Goal: Transaction & Acquisition: Purchase product/service

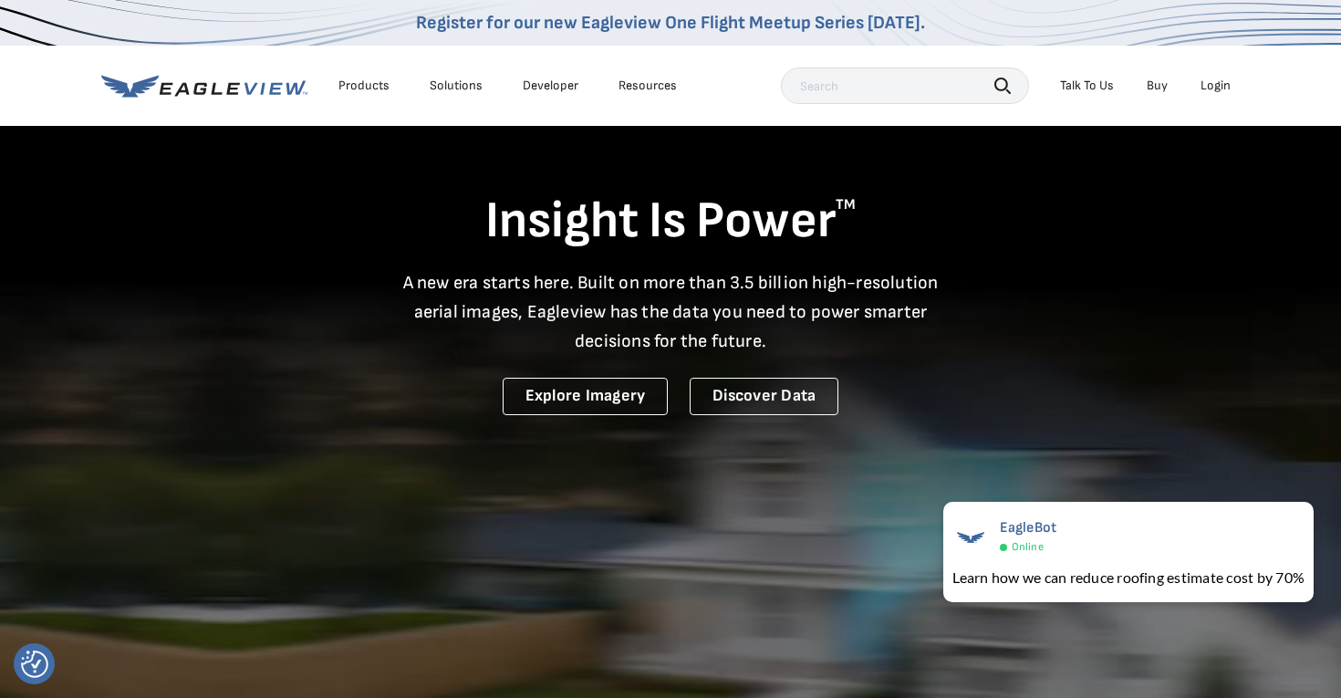
click at [1223, 82] on div "Login" at bounding box center [1215, 86] width 30 height 16
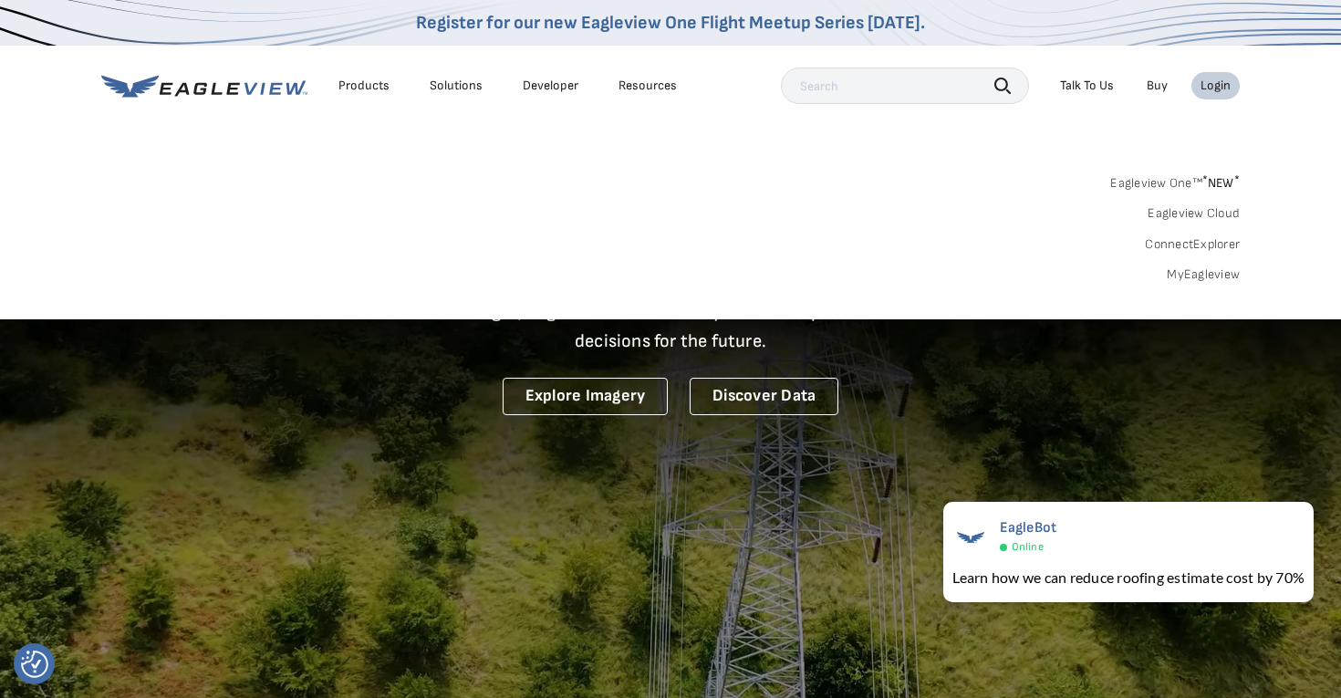
click at [1176, 279] on link "MyEagleview" at bounding box center [1202, 274] width 73 height 16
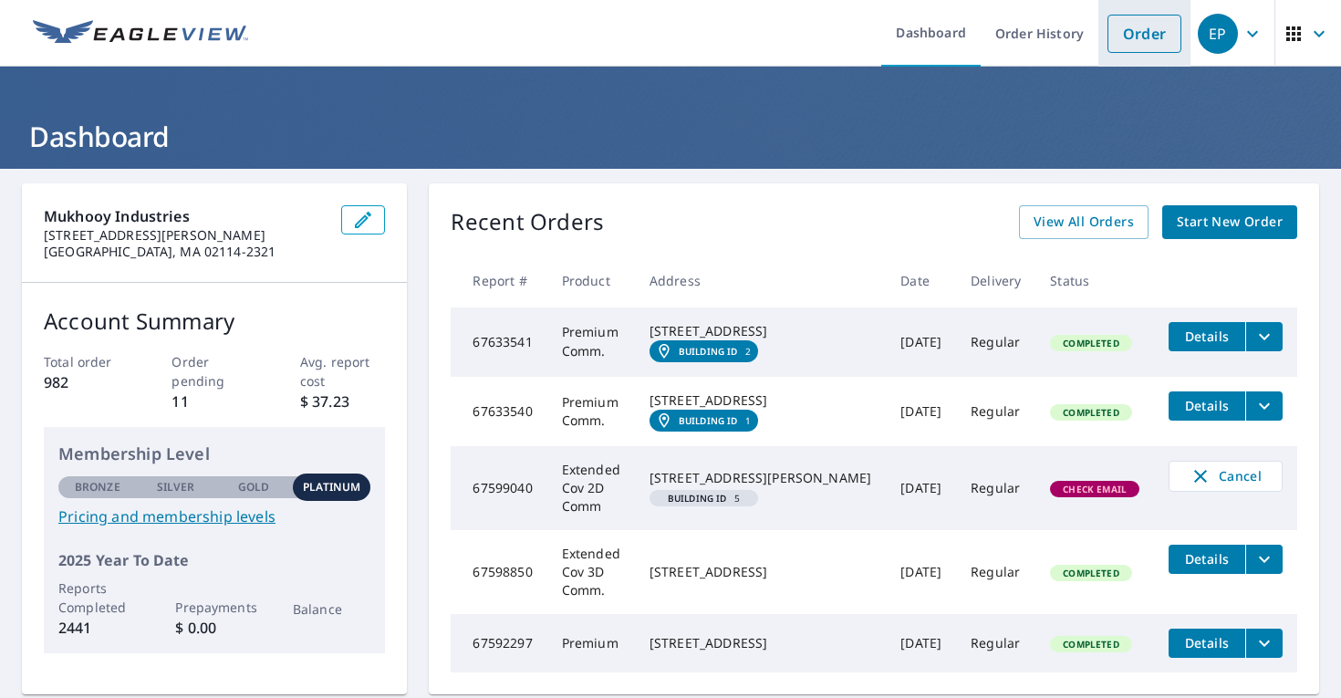
click at [1158, 23] on link "Order" at bounding box center [1144, 34] width 74 height 38
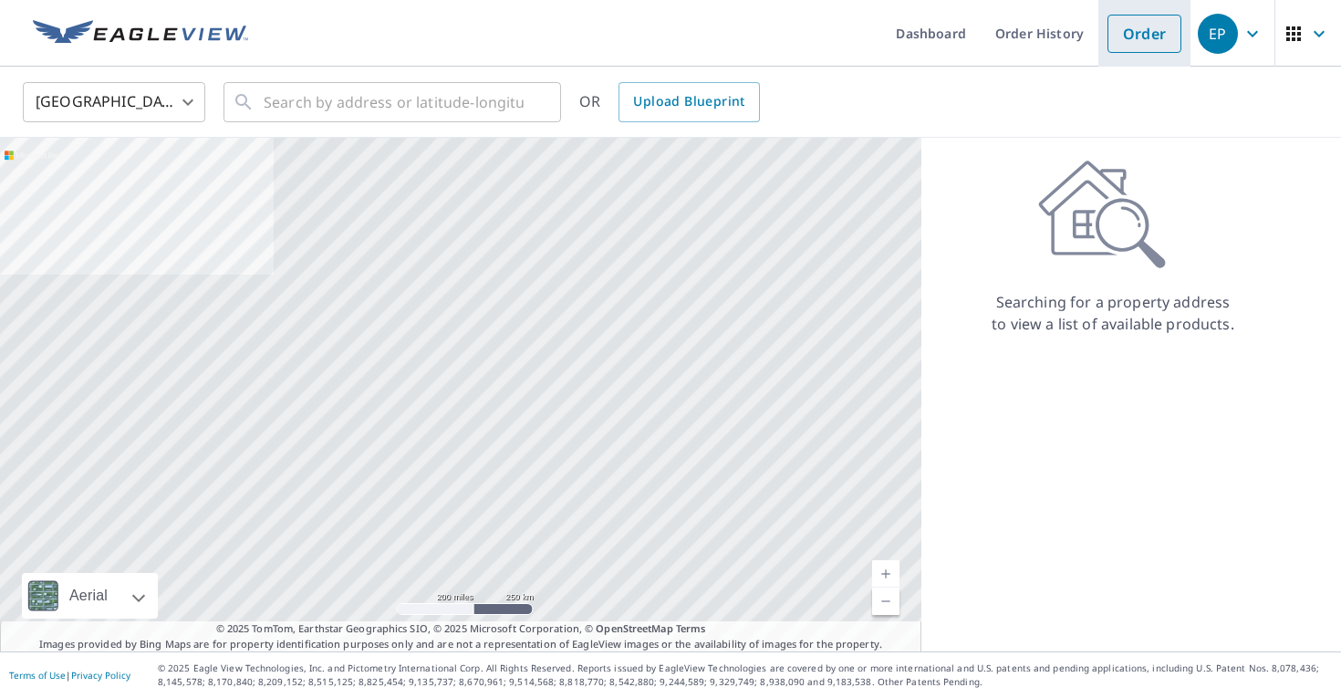
click at [1155, 38] on link "Order" at bounding box center [1144, 34] width 74 height 38
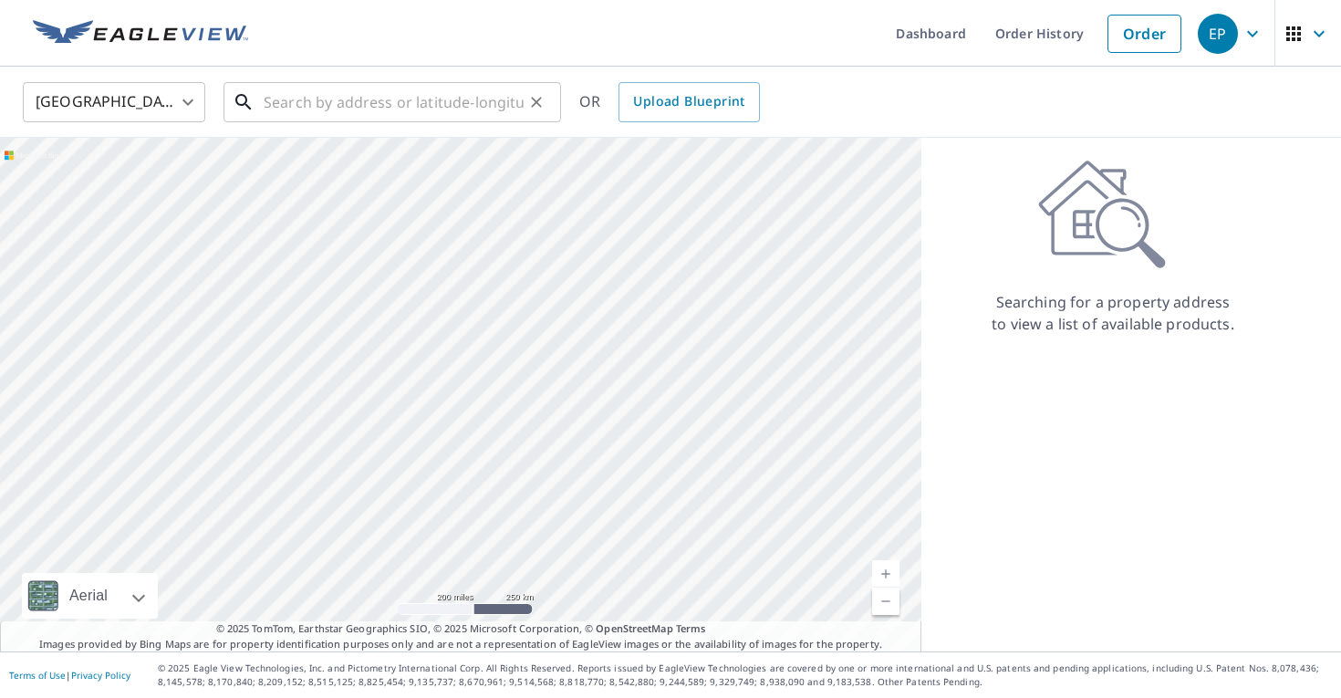
click at [509, 99] on input "text" at bounding box center [394, 102] width 260 height 51
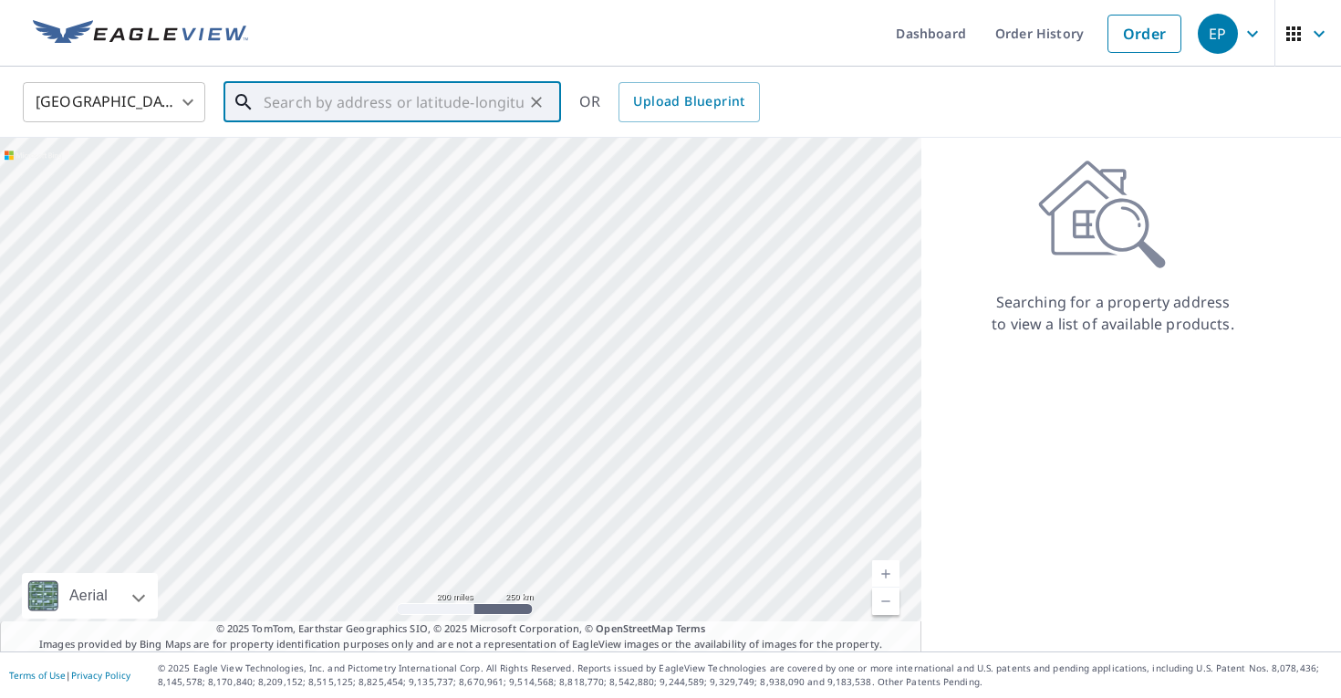
paste input "[STREET_ADDRESS] • [GEOGRAPHIC_DATA], RI 02907"
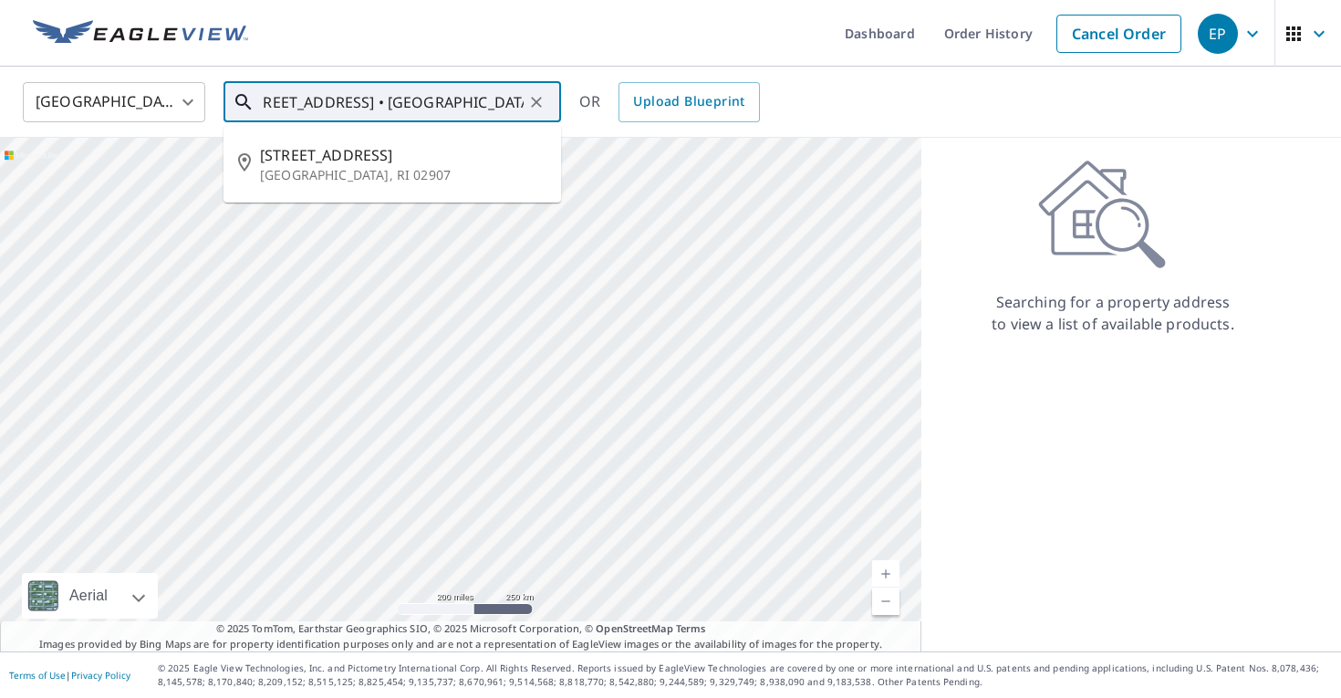
type input "[STREET_ADDRESS] • [GEOGRAPHIC_DATA], RI 02907"
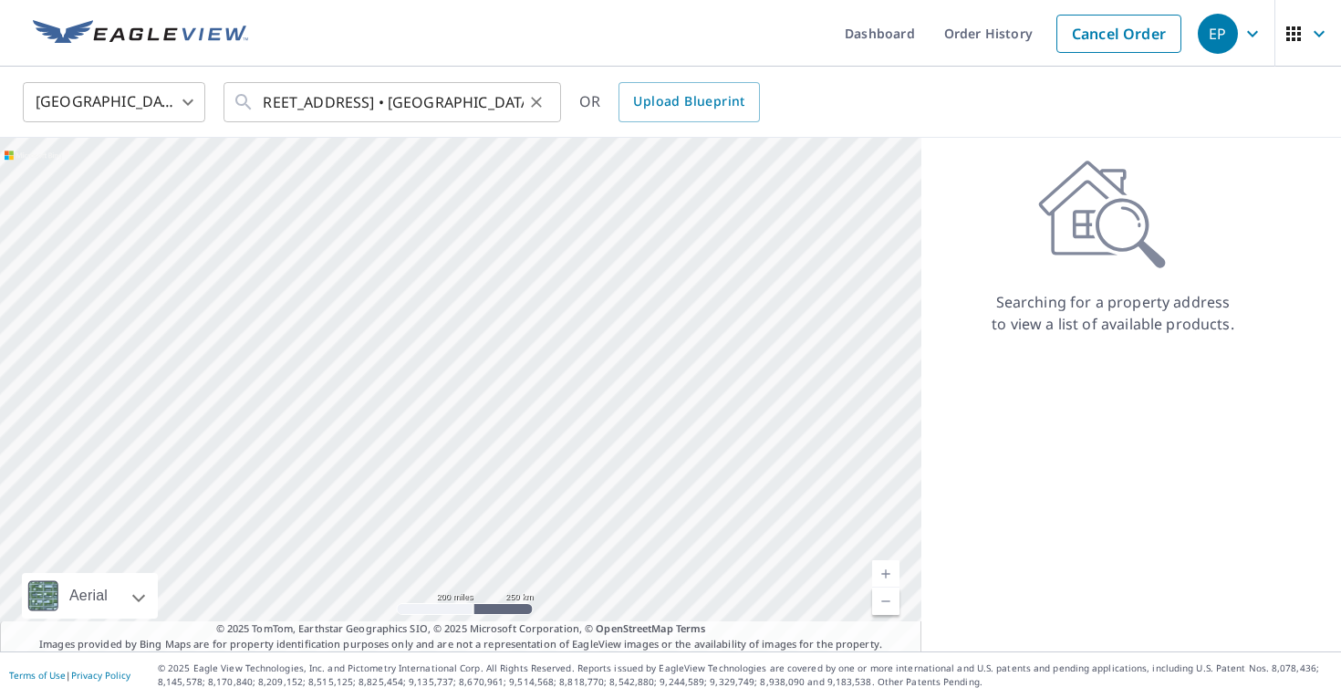
scroll to position [0, 0]
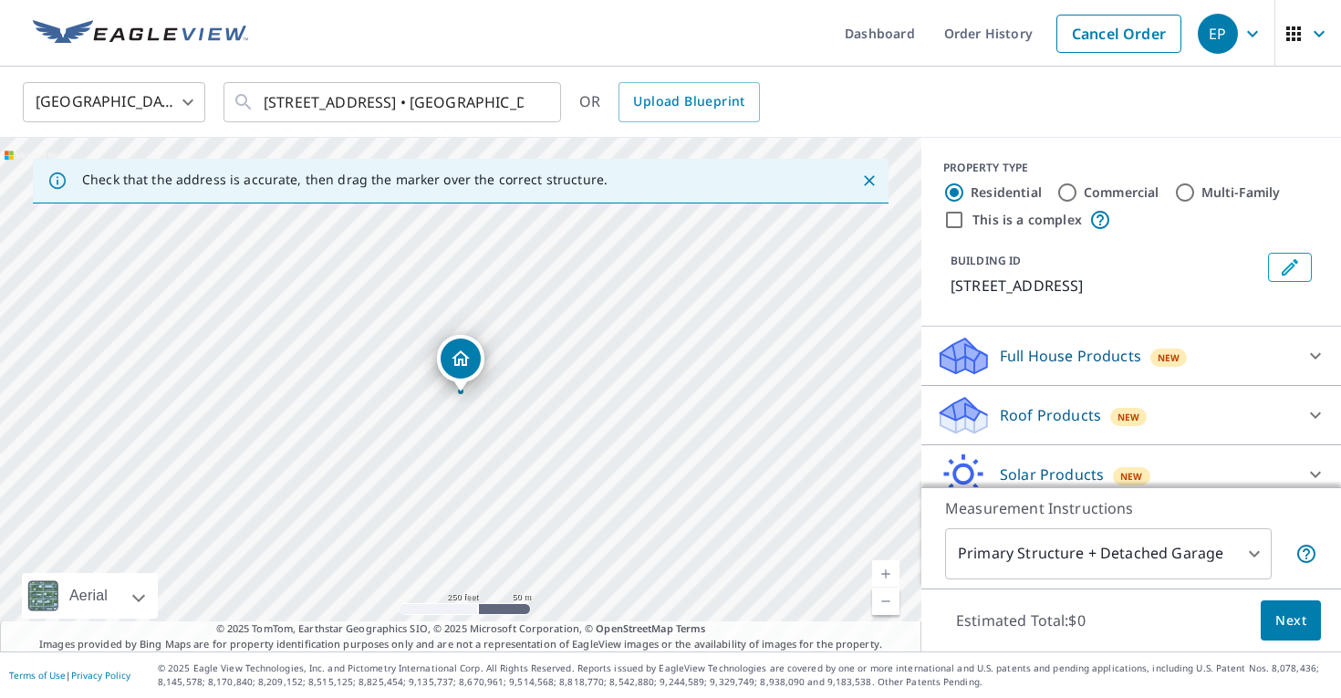
click at [954, 409] on icon at bounding box center [963, 409] width 47 height 23
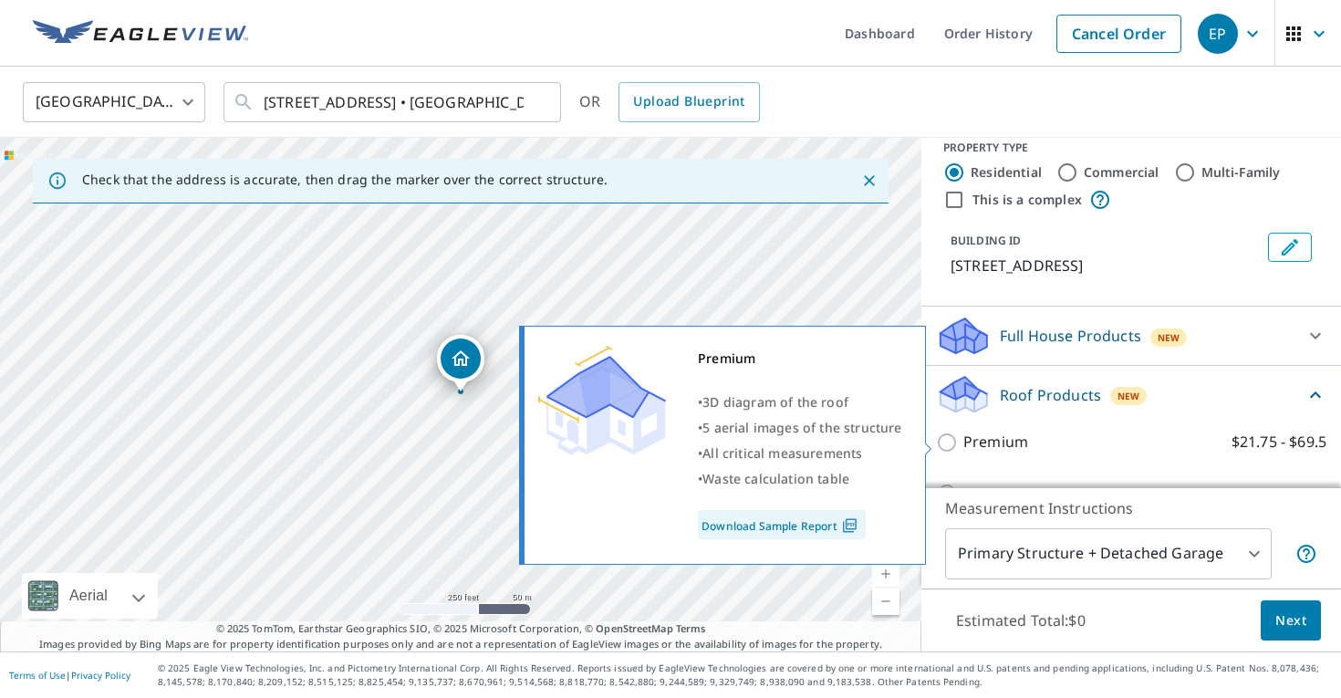
click at [950, 442] on input "Premium $21.75 - $69.5" at bounding box center [949, 442] width 27 height 22
checkbox input "true"
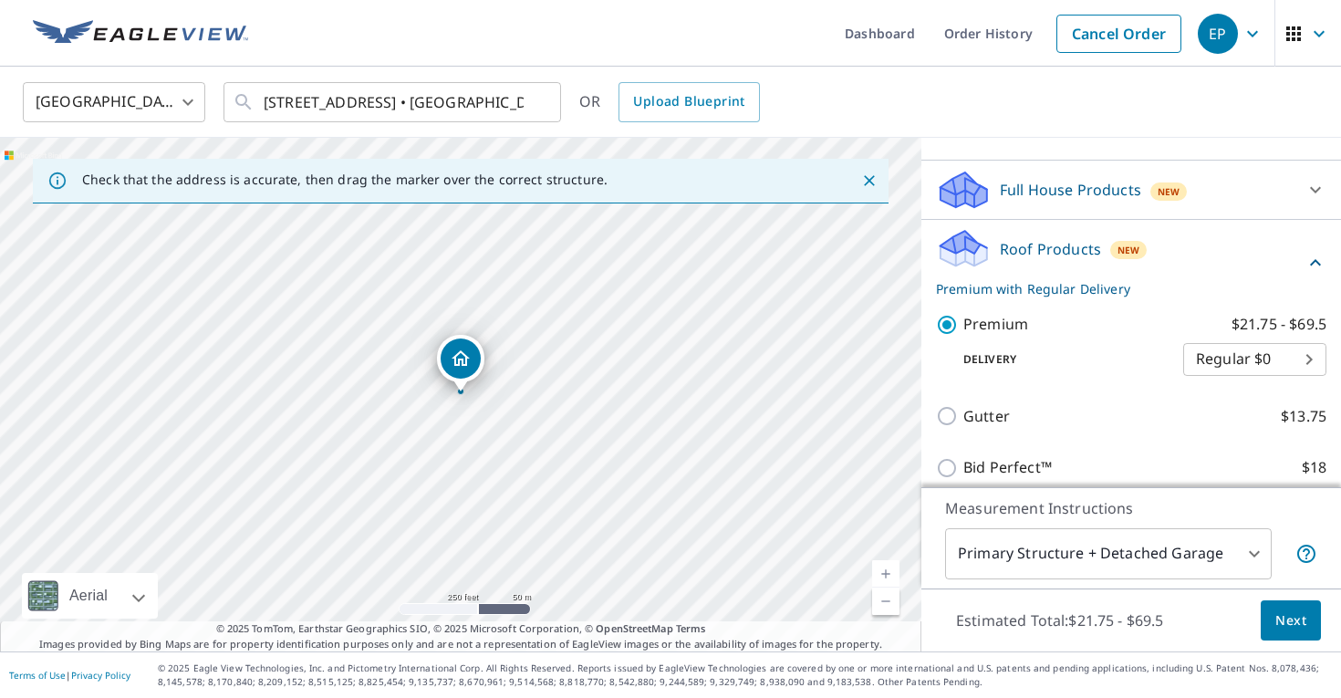
scroll to position [216, 0]
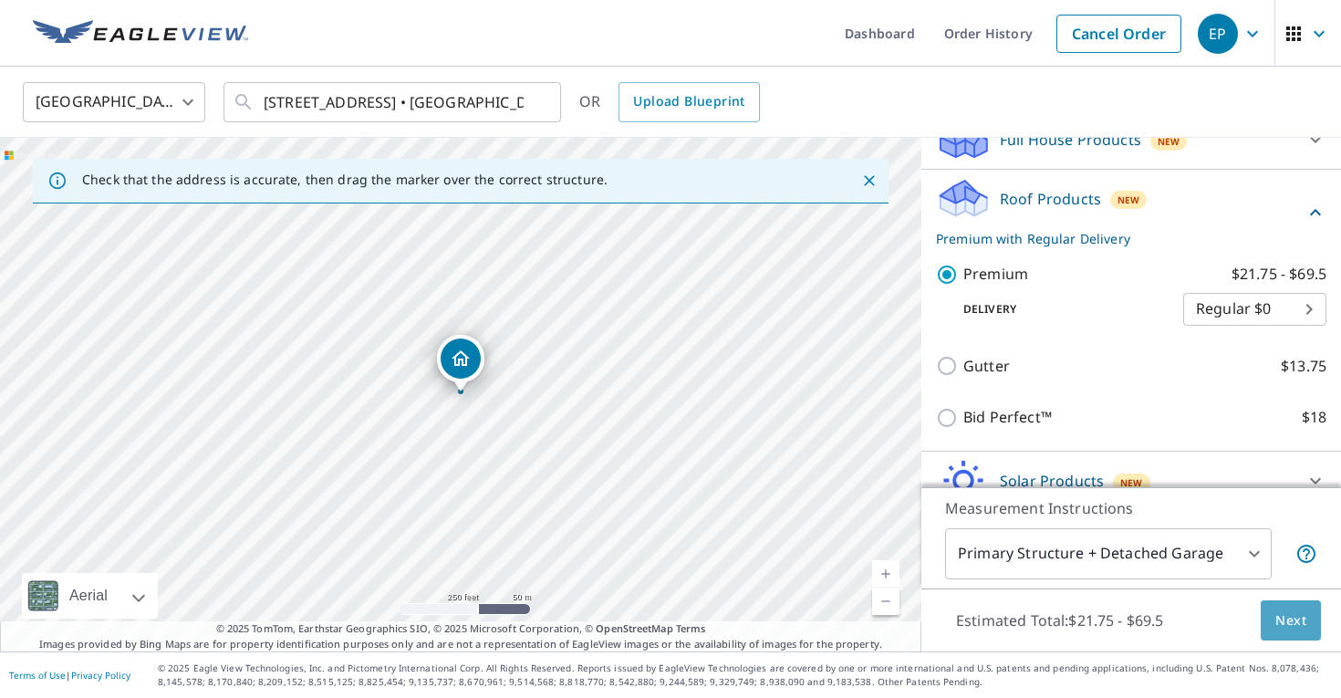
click at [1298, 619] on span "Next" at bounding box center [1290, 620] width 31 height 23
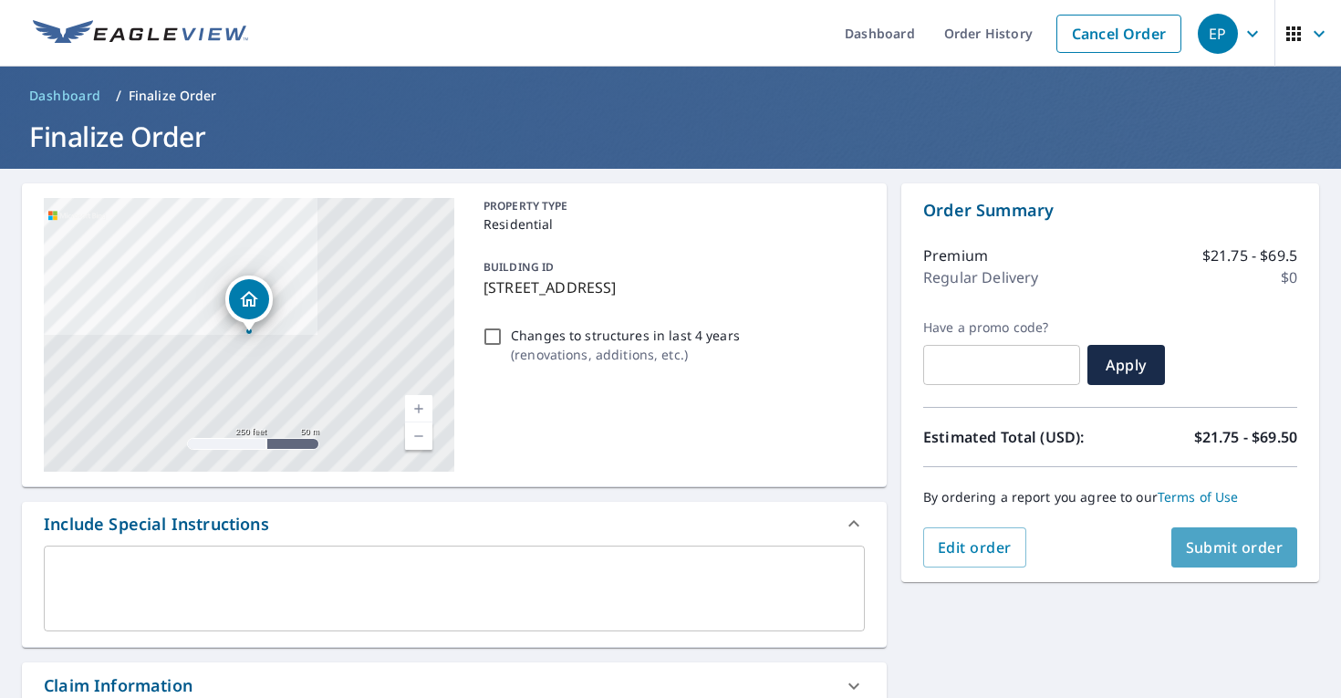
click at [1206, 546] on span "Submit order" at bounding box center [1235, 547] width 98 height 20
checkbox input "true"
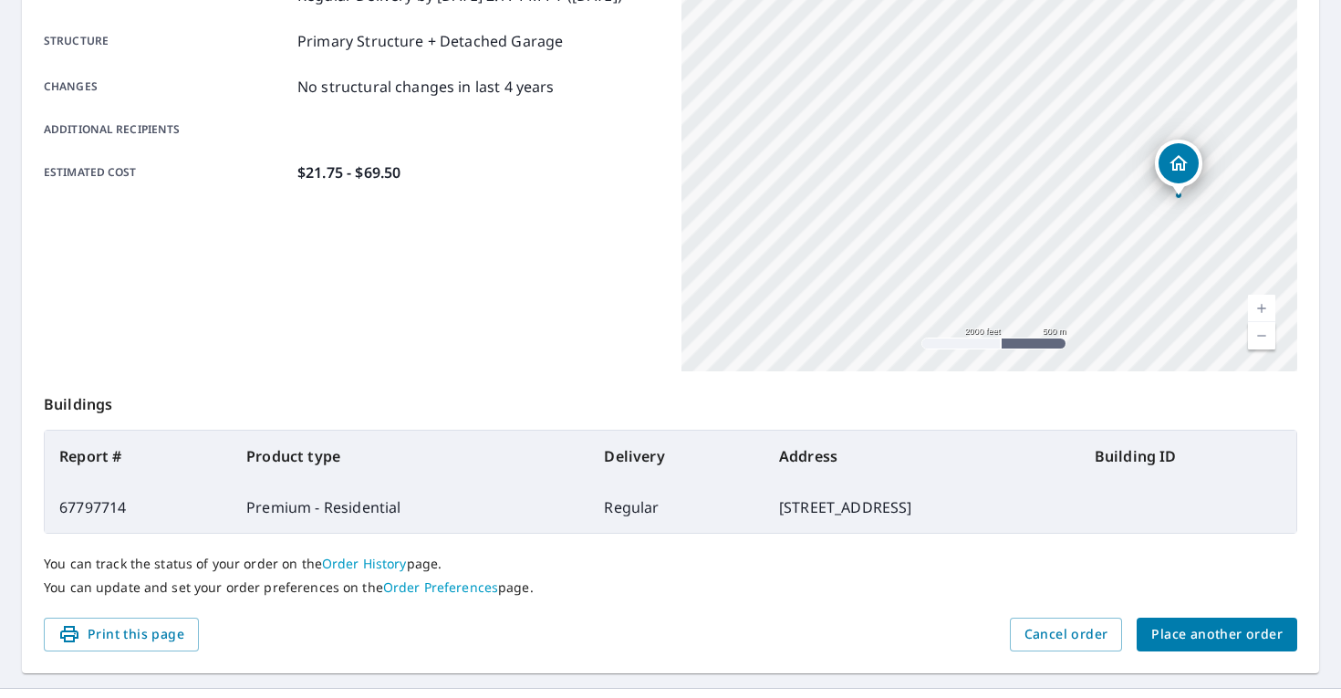
scroll to position [375, 0]
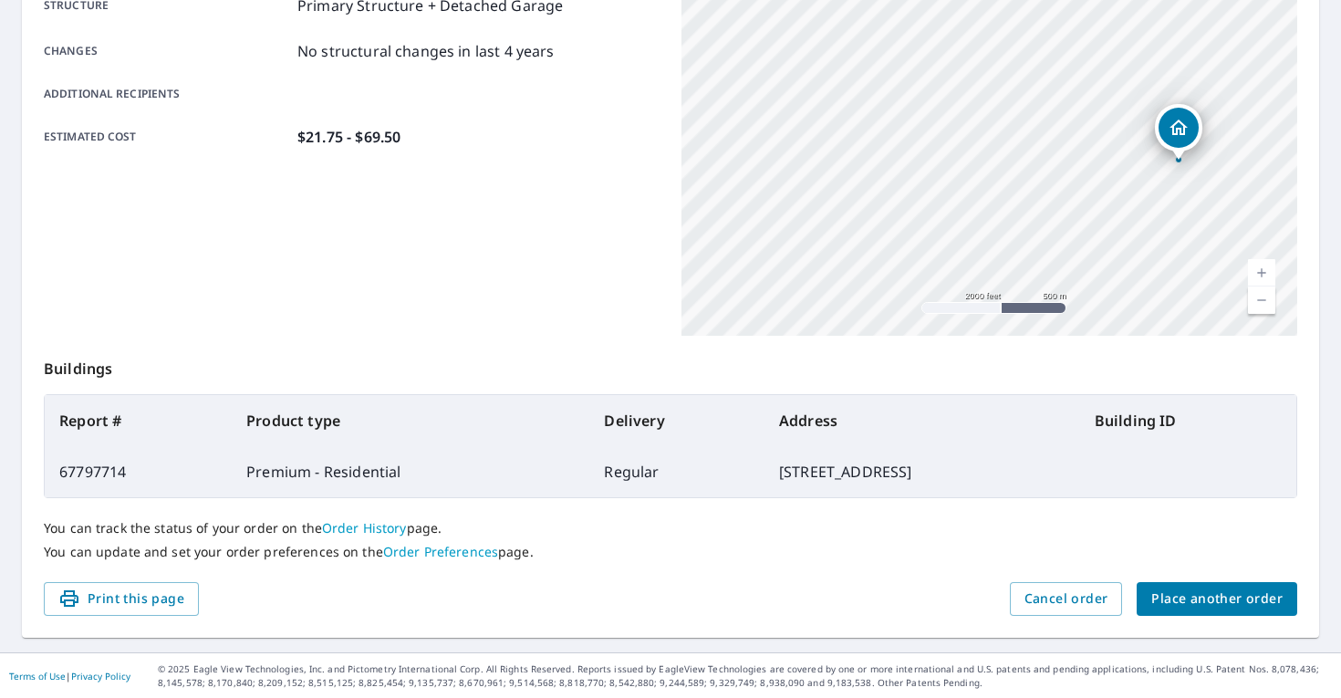
click at [827, 536] on div "You can track the status of your order on the Order History page. You can updat…" at bounding box center [670, 540] width 1253 height 84
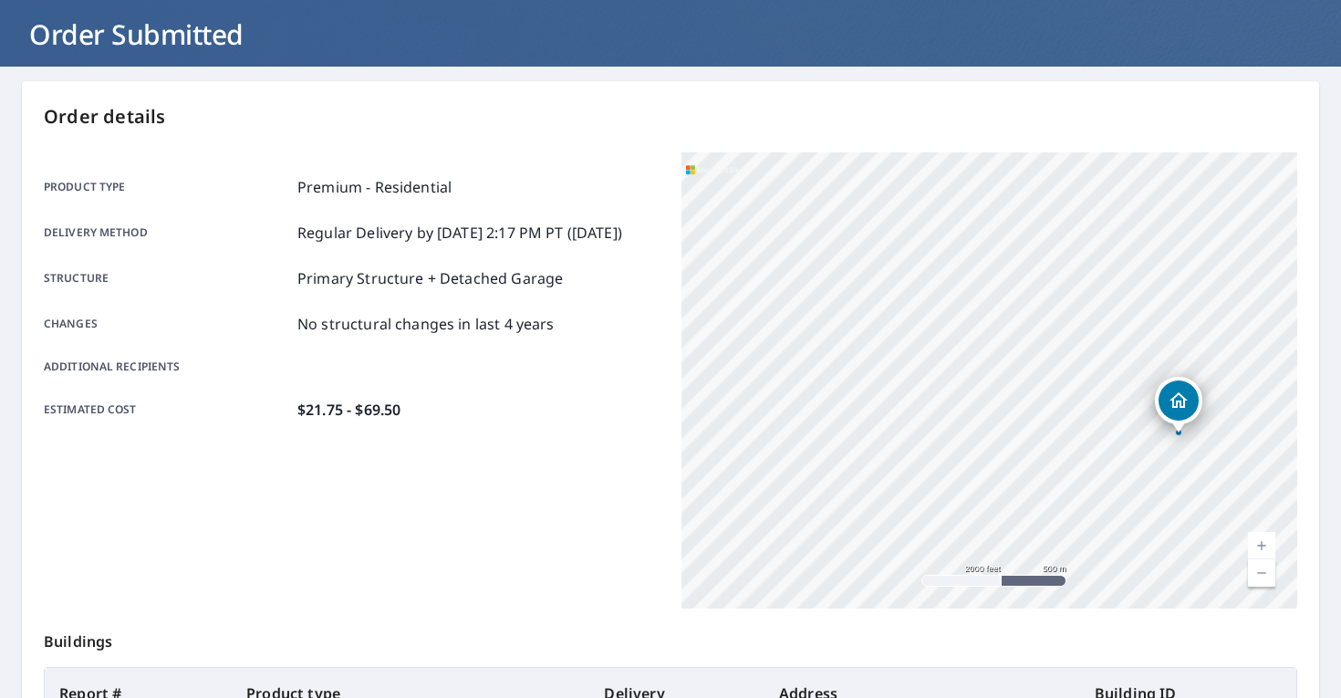
scroll to position [0, 0]
